Goal: Book appointment/travel/reservation

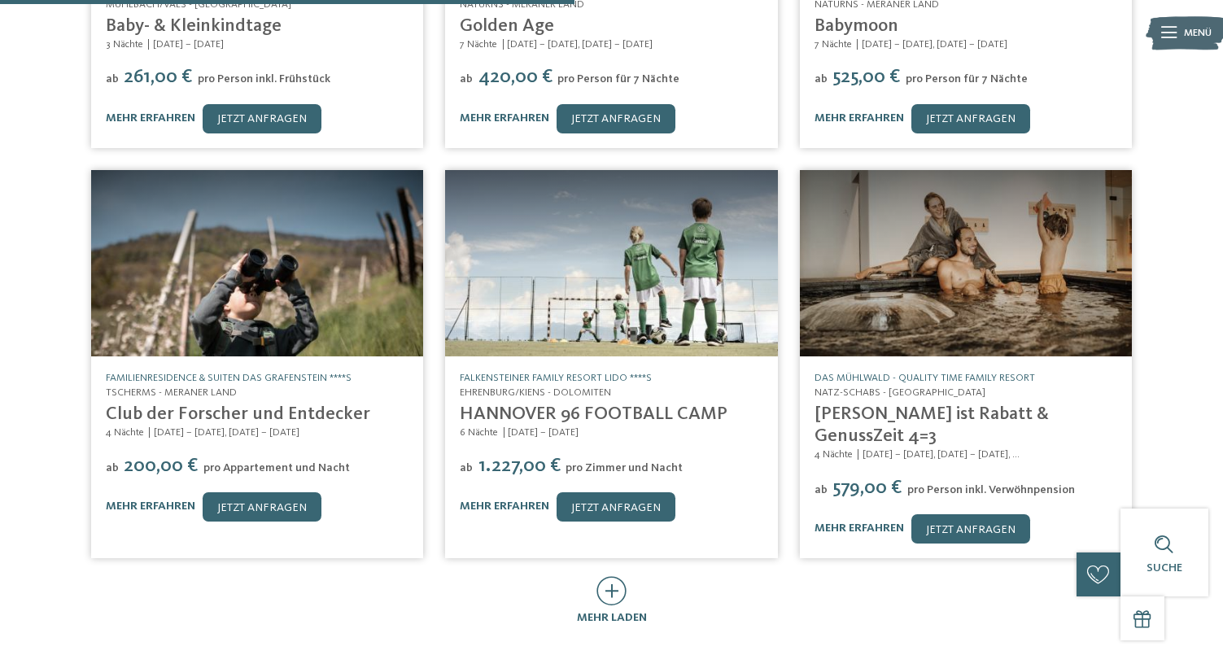
scroll to position [617, 0]
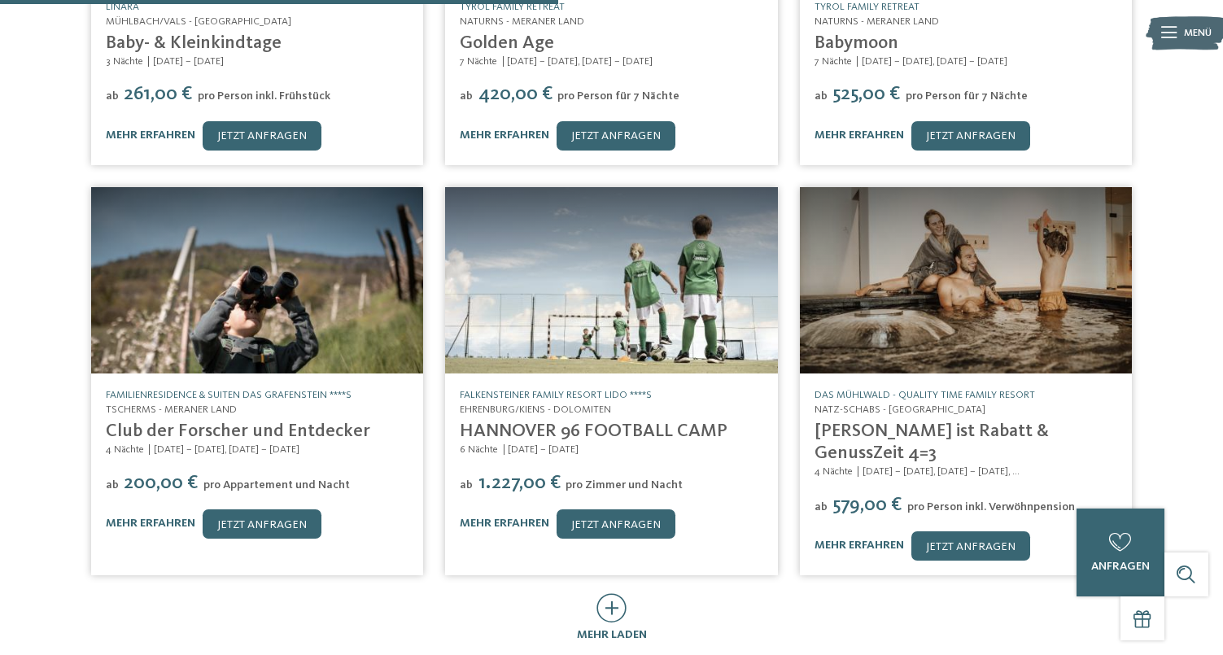
click at [980, 333] on img at bounding box center [966, 280] width 332 height 187
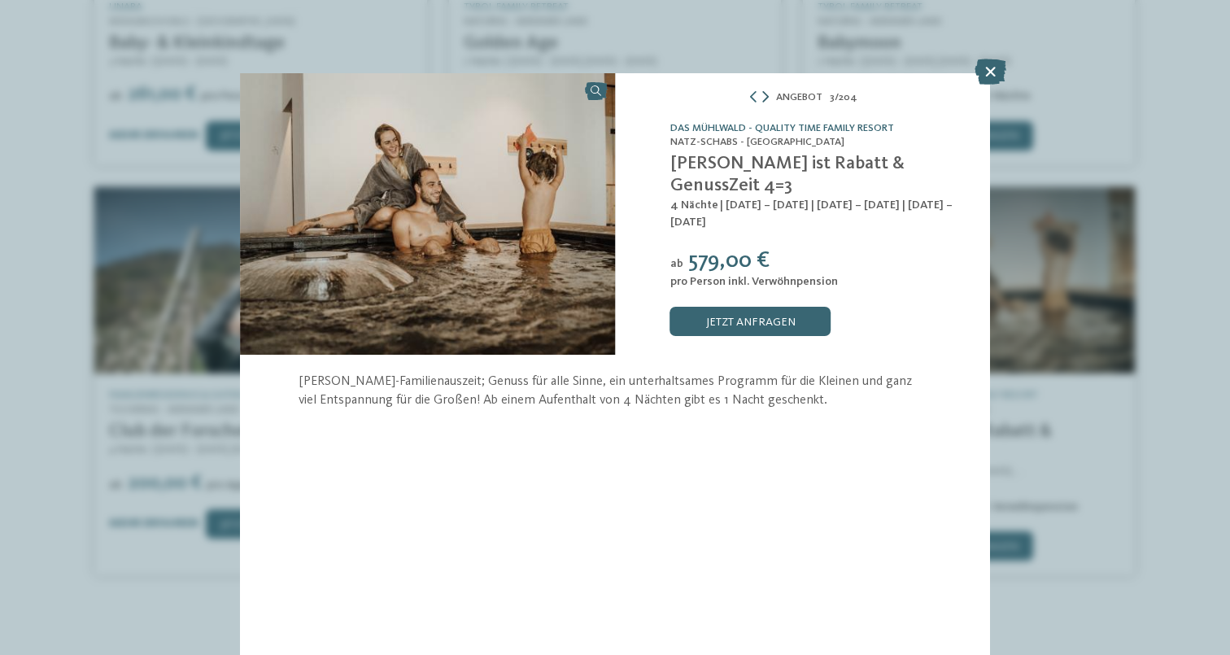
click at [766, 102] on icon at bounding box center [765, 96] width 7 height 11
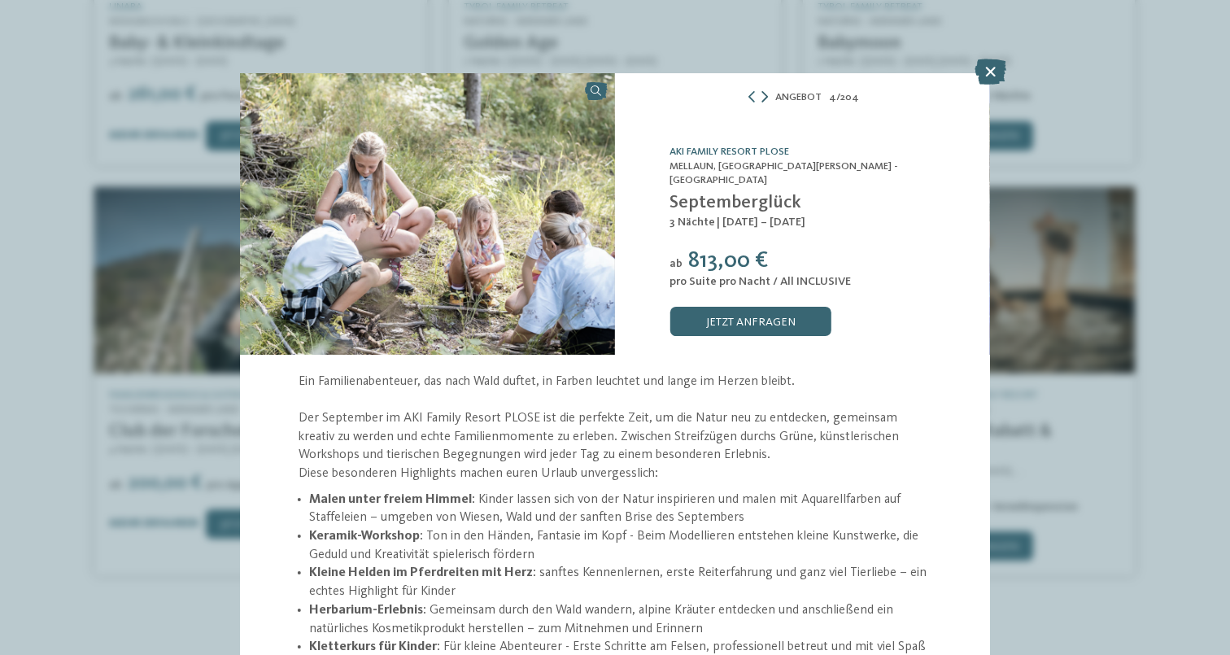
click at [765, 100] on icon at bounding box center [765, 96] width 7 height 11
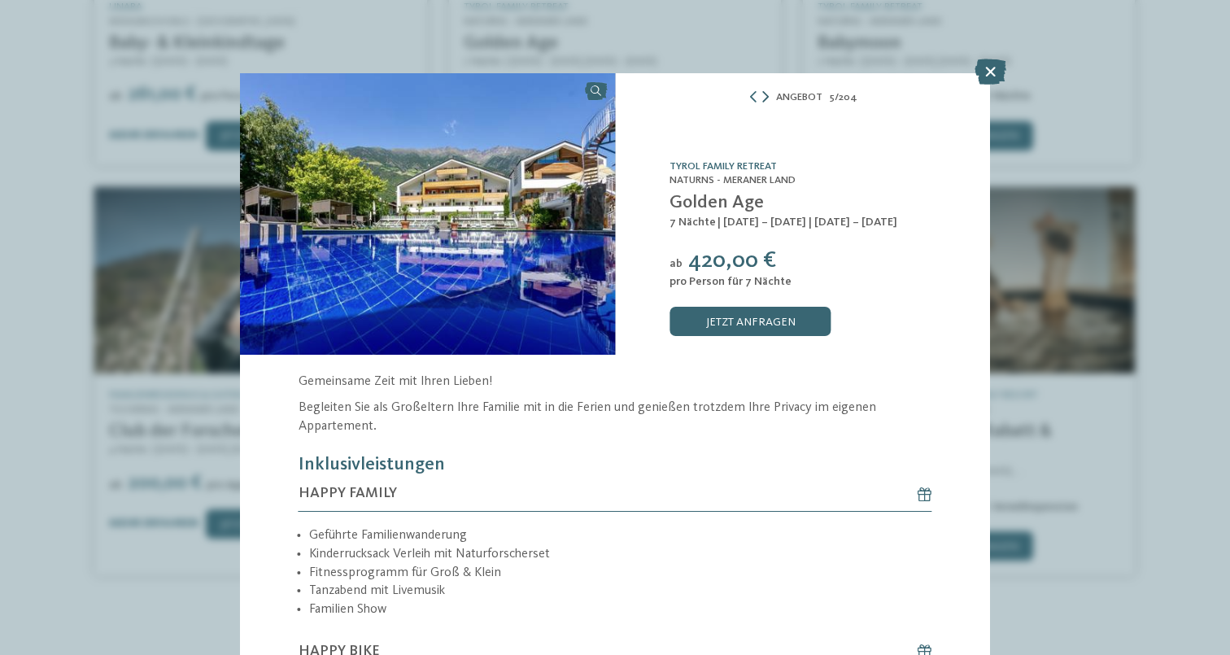
click at [764, 97] on icon at bounding box center [765, 96] width 7 height 11
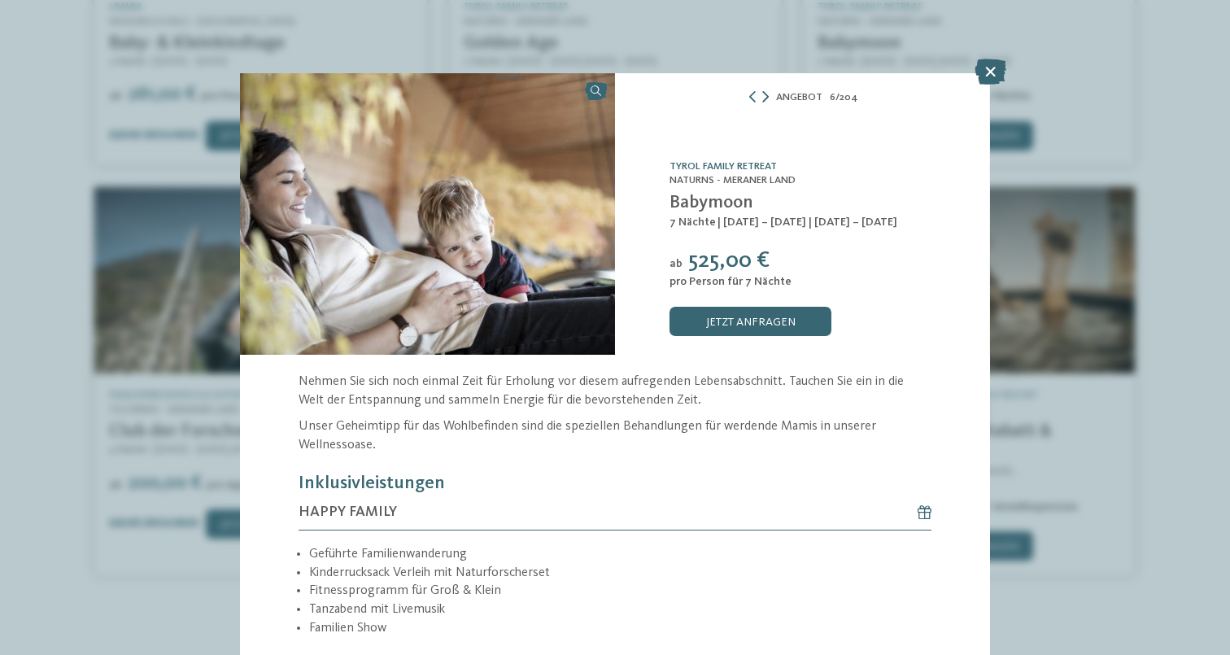
click at [764, 97] on icon at bounding box center [765, 96] width 7 height 11
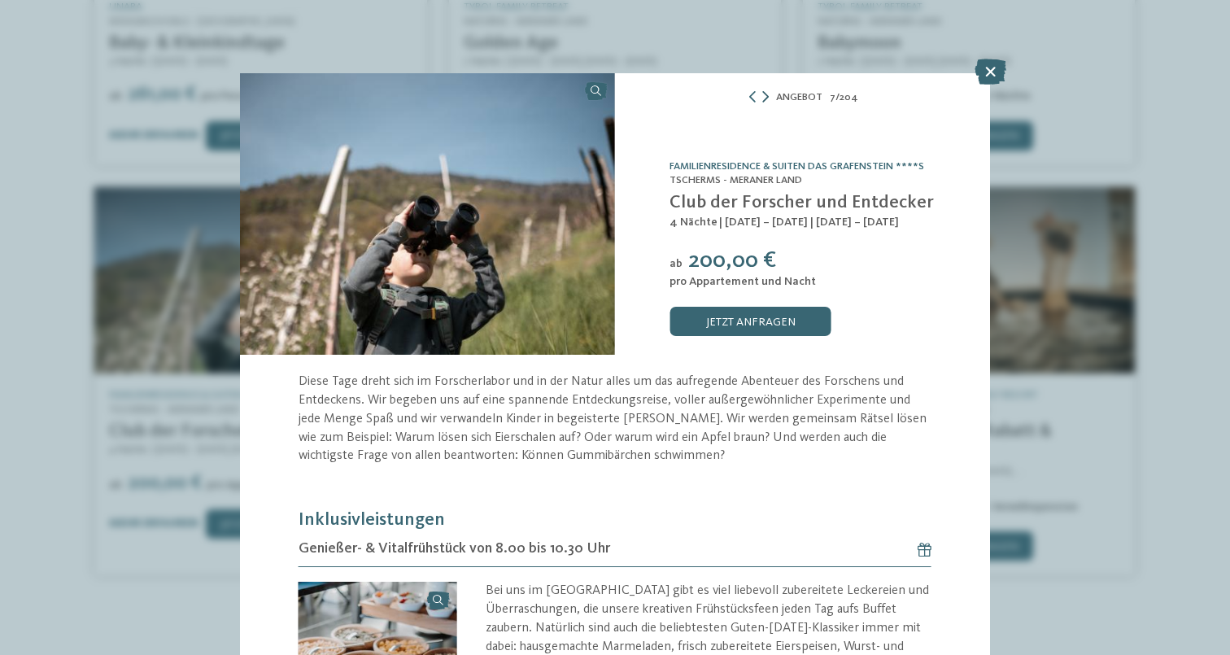
click at [764, 97] on icon at bounding box center [765, 96] width 7 height 11
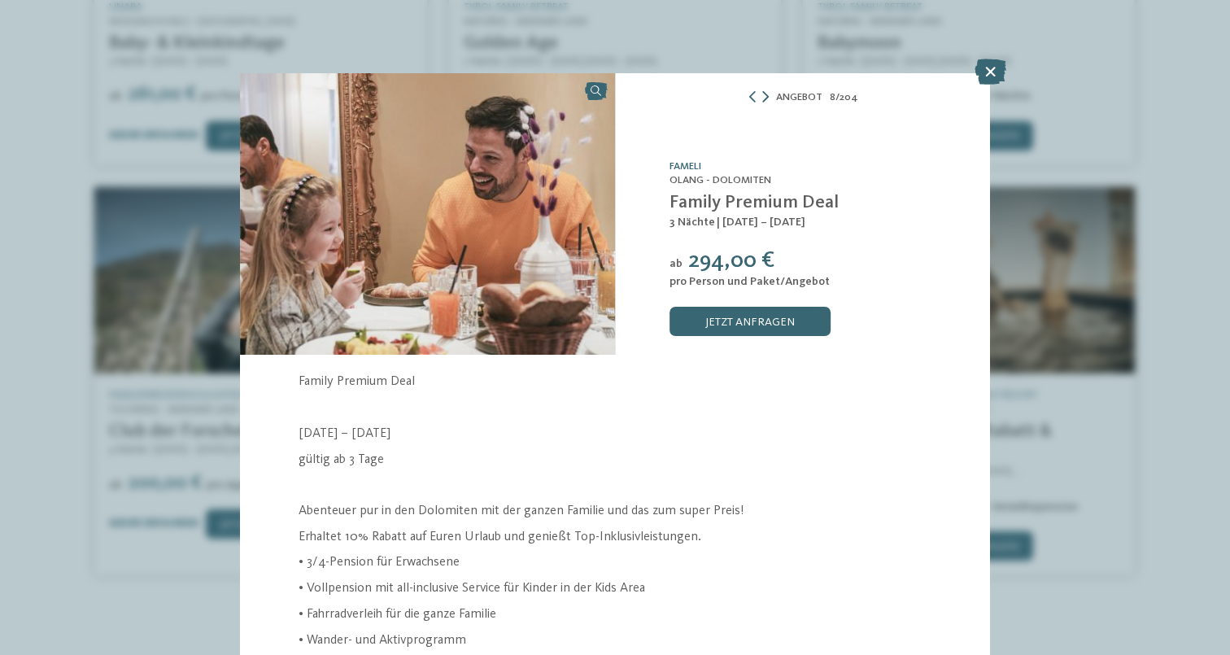
click at [764, 97] on icon at bounding box center [765, 96] width 7 height 11
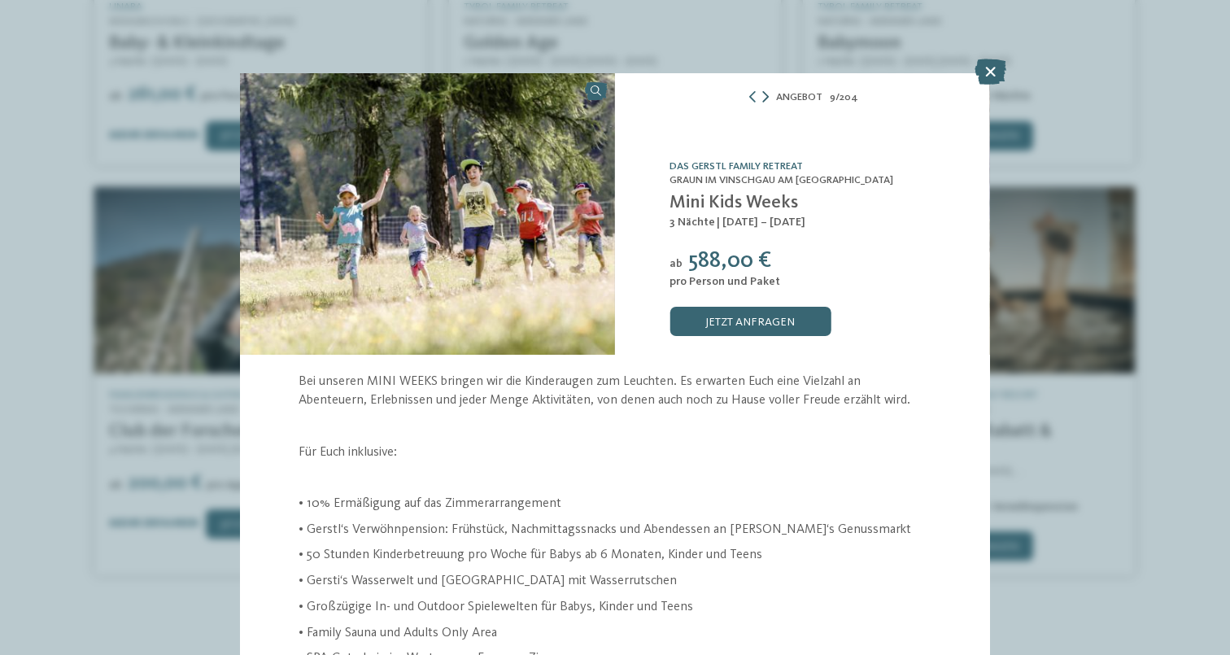
click at [764, 97] on icon at bounding box center [765, 96] width 7 height 11
click at [764, 97] on icon at bounding box center [763, 96] width 7 height 11
click at [764, 97] on icon at bounding box center [765, 96] width 7 height 11
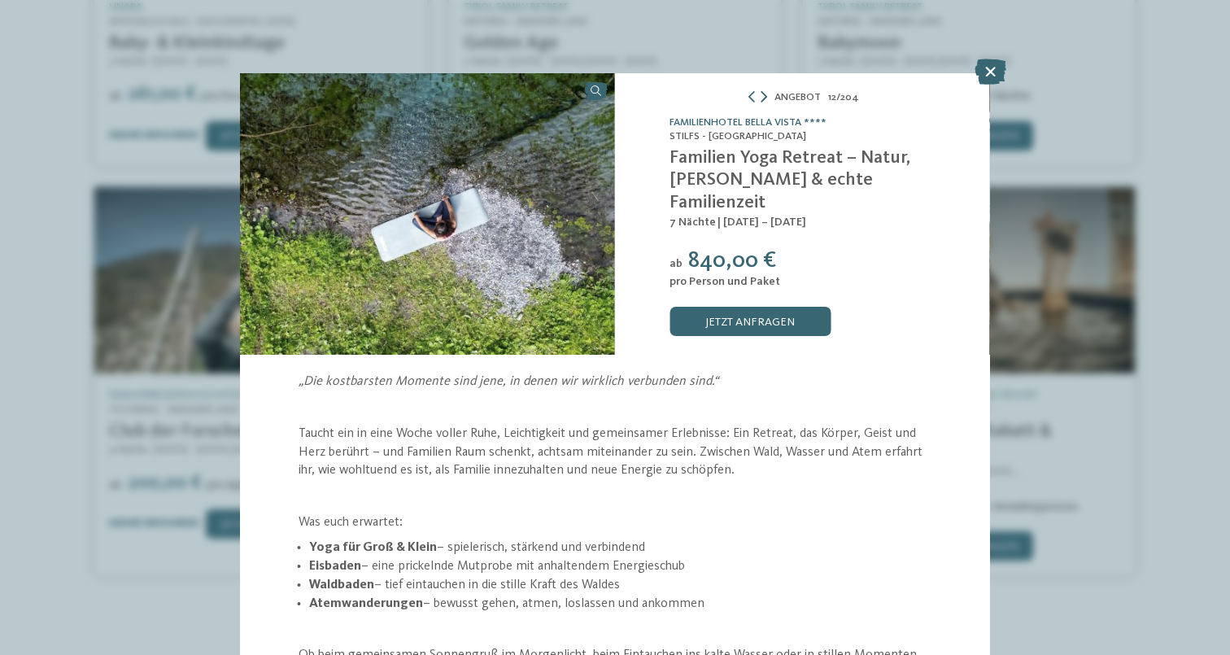
click at [764, 97] on icon at bounding box center [764, 96] width 7 height 11
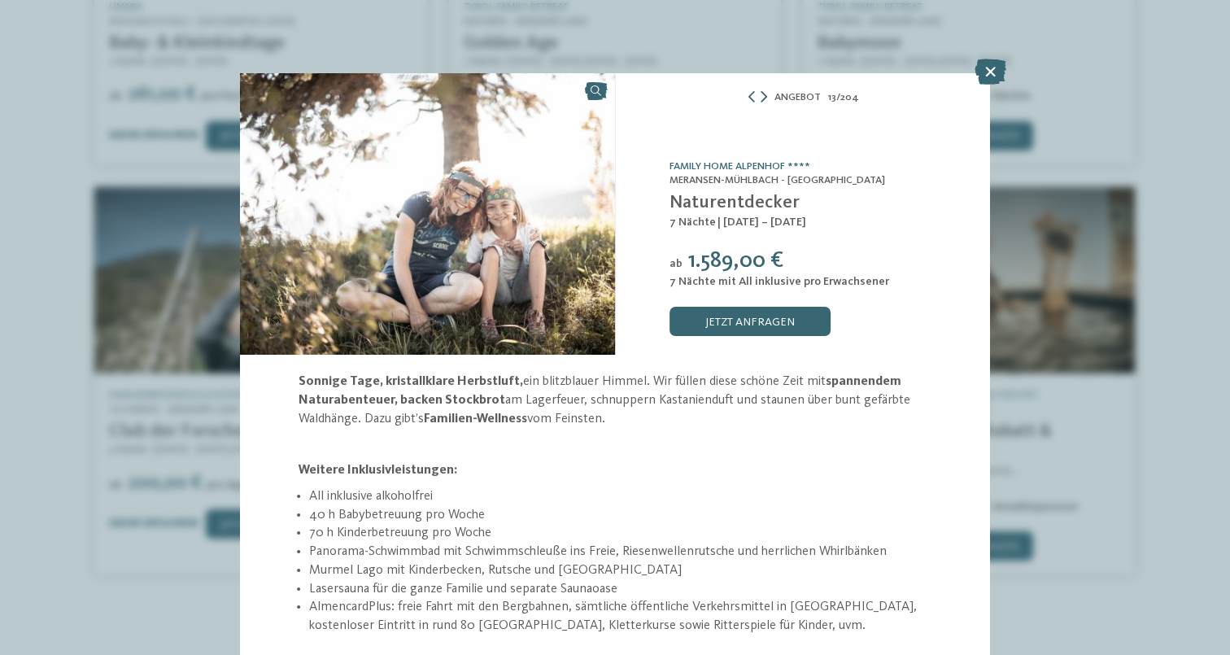
click at [764, 97] on icon at bounding box center [764, 96] width 7 height 11
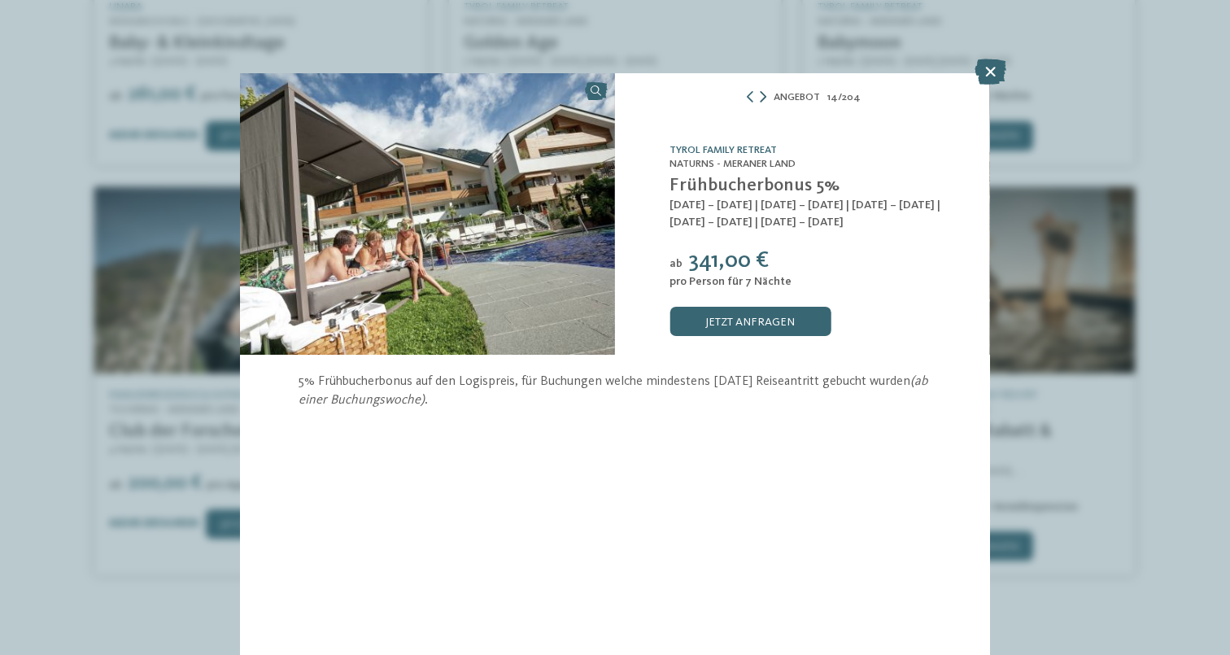
click at [764, 97] on icon at bounding box center [763, 96] width 7 height 11
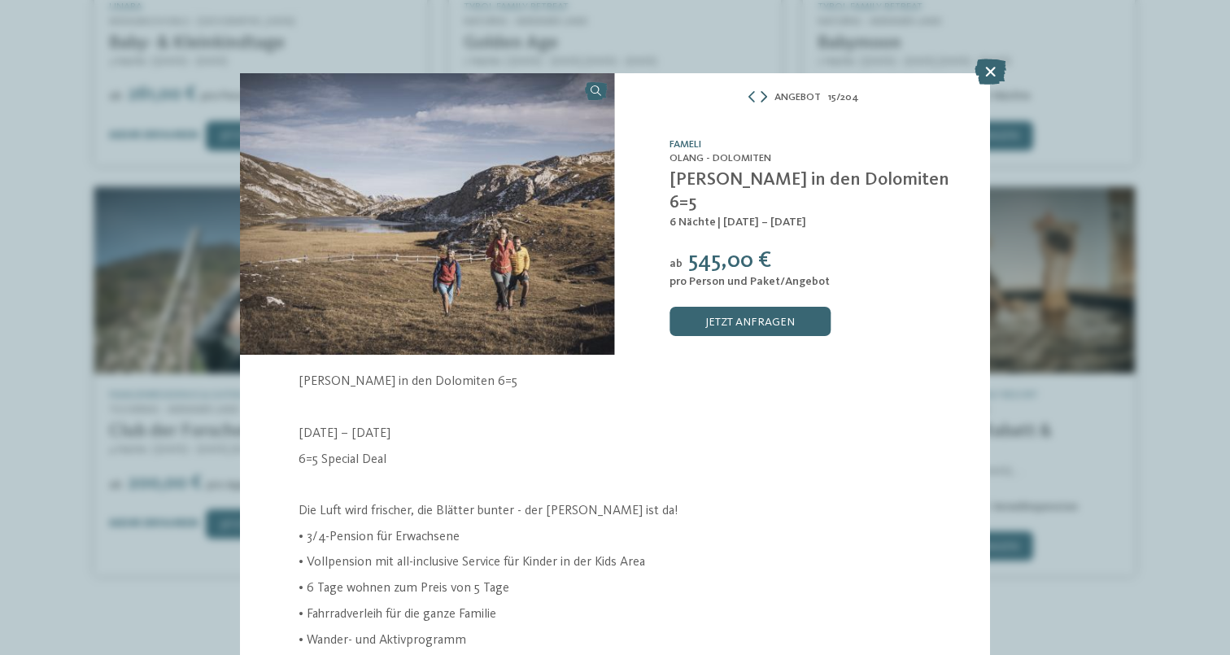
click at [764, 97] on icon at bounding box center [764, 96] width 7 height 11
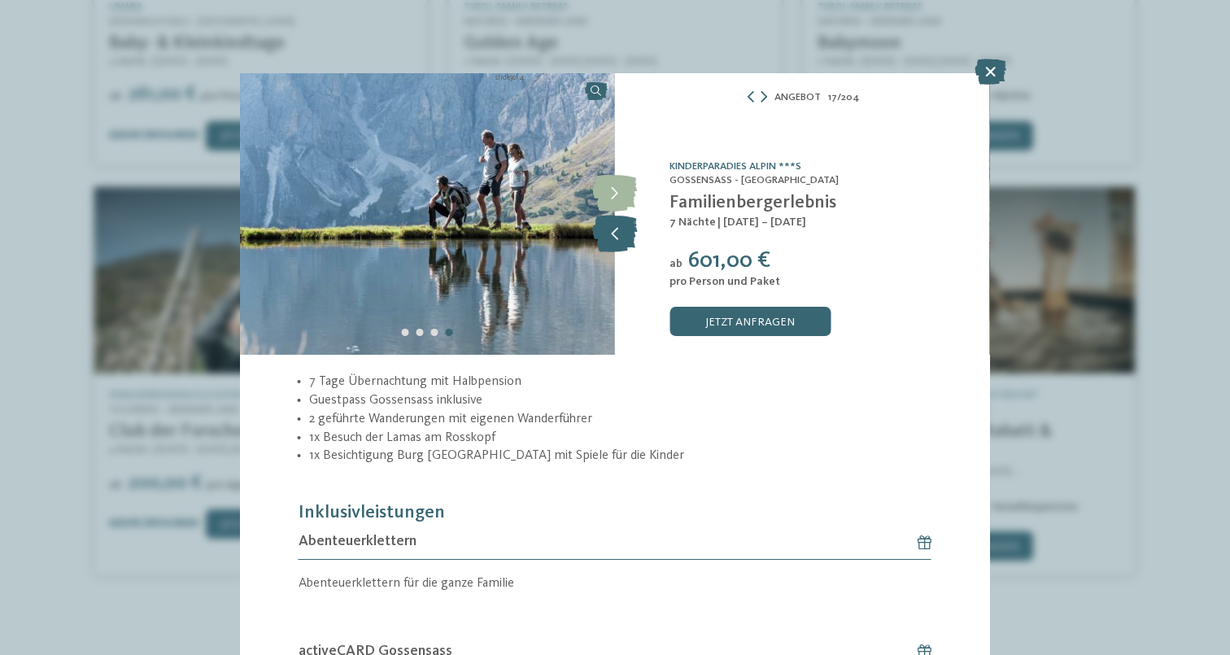
click at [631, 233] on icon at bounding box center [614, 234] width 45 height 37
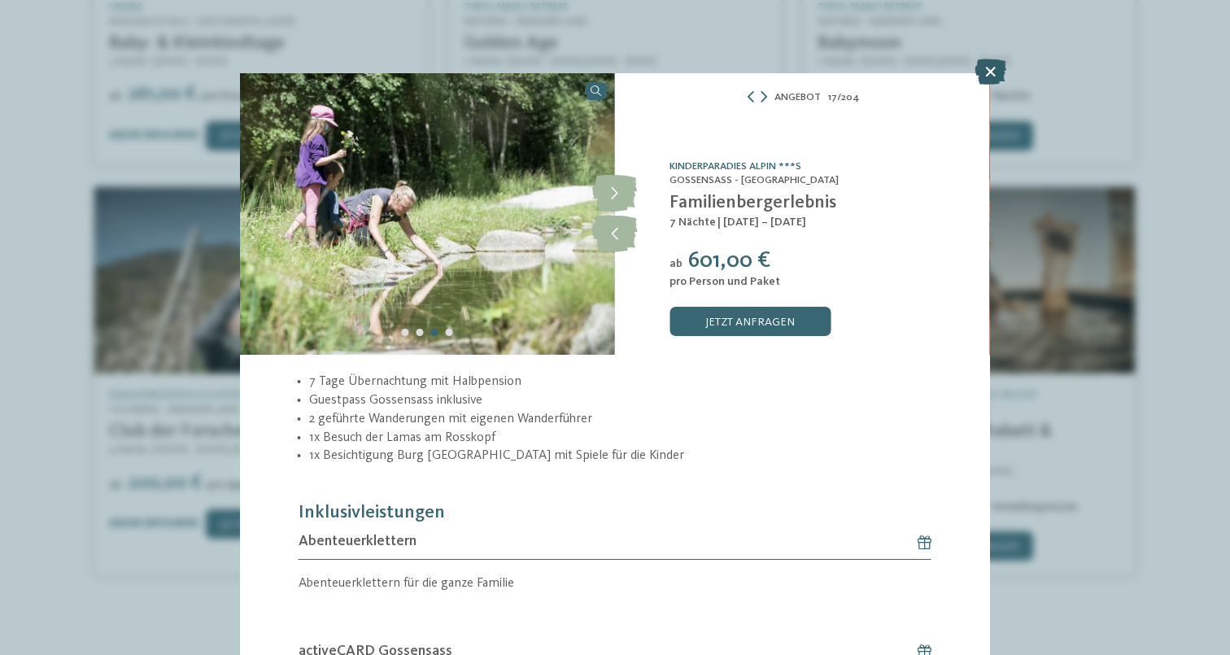
click at [984, 78] on icon at bounding box center [991, 72] width 32 height 26
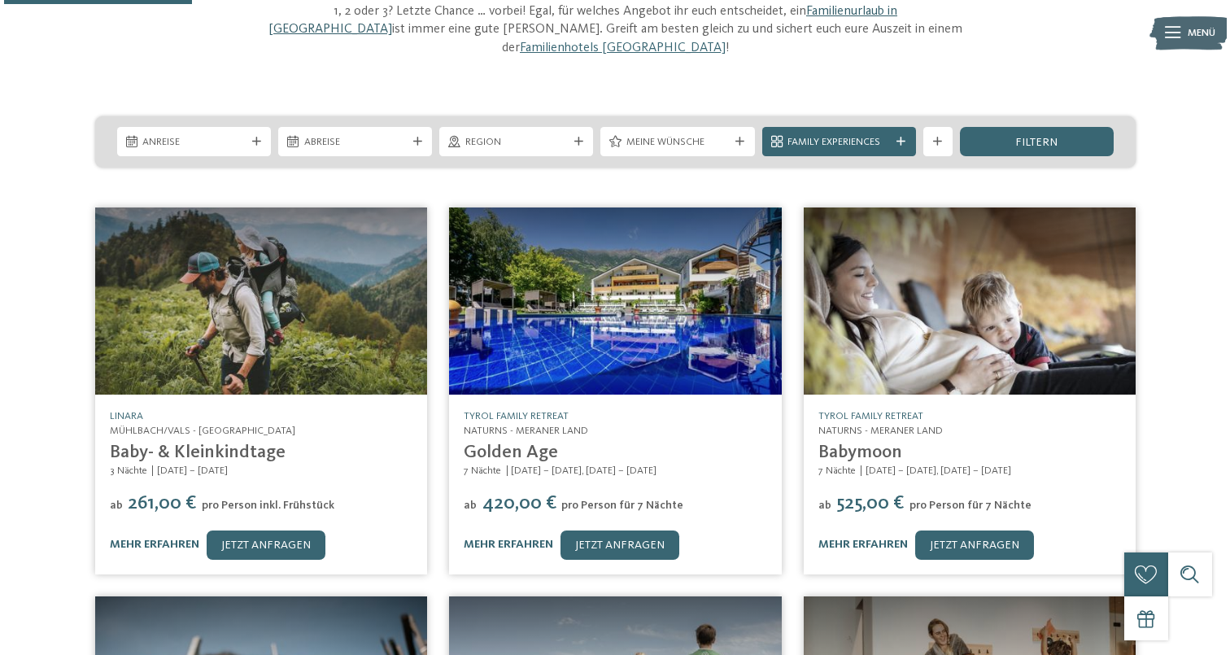
scroll to position [217, 0]
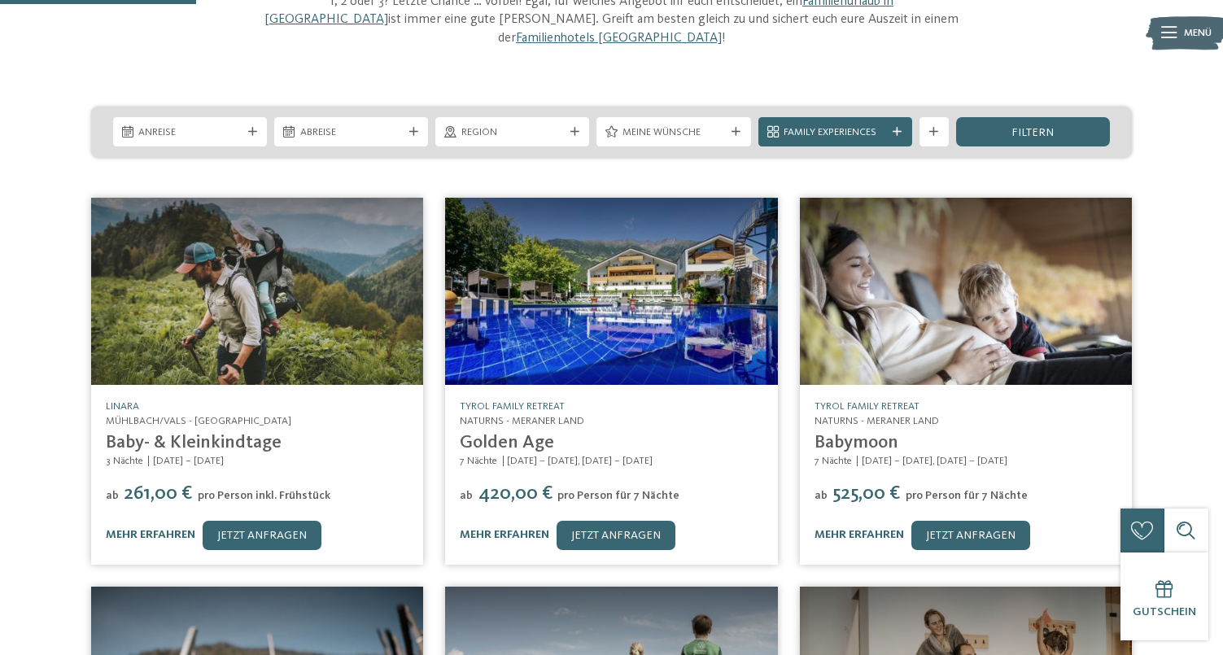
click at [762, 277] on img at bounding box center [611, 291] width 332 height 187
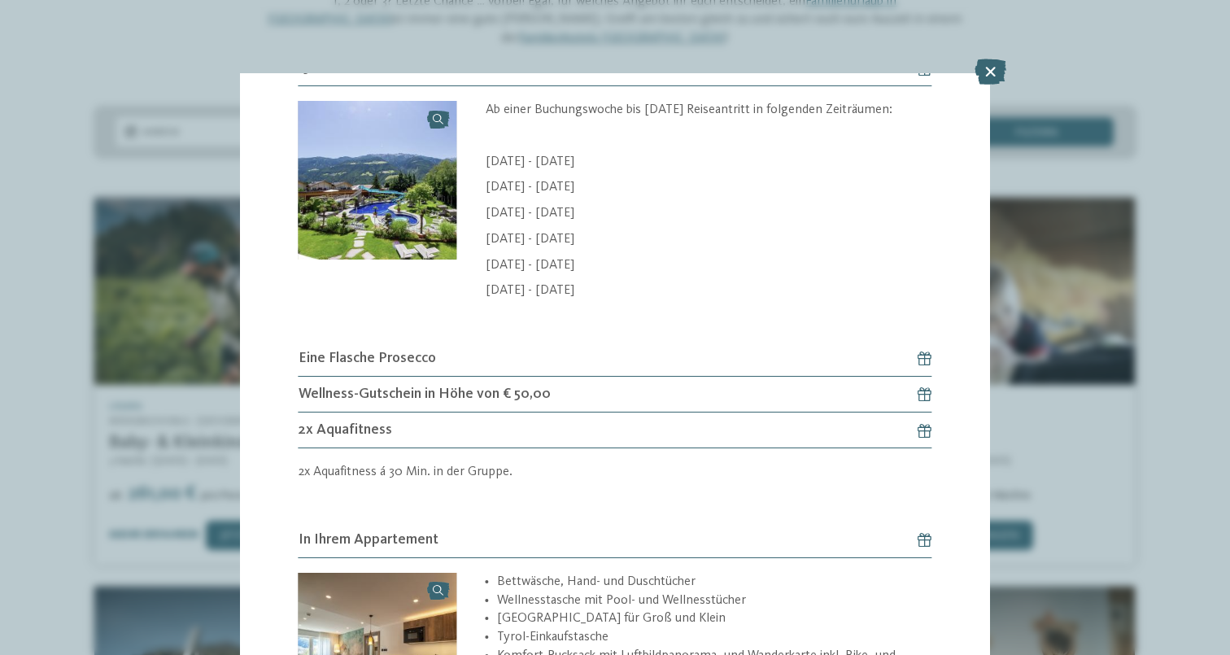
scroll to position [1368, 0]
